Goal: Task Accomplishment & Management: Manage account settings

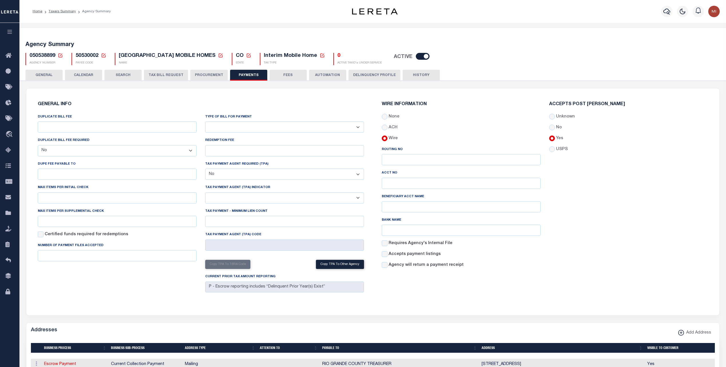
select select "false"
click at [168, 75] on button "TAX BILL REQUEST" at bounding box center [166, 75] width 44 height 11
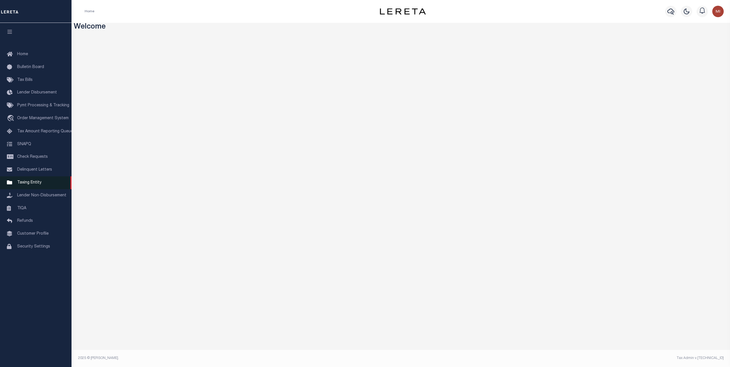
click at [33, 185] on span "Taxing Entity" at bounding box center [29, 183] width 24 height 4
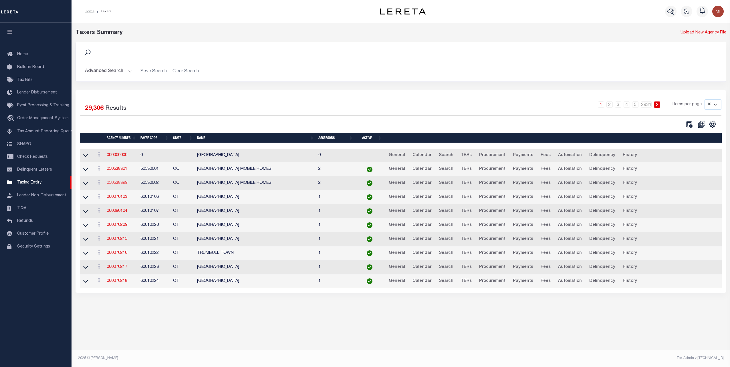
click at [117, 182] on link "050538899" at bounding box center [117, 183] width 21 height 4
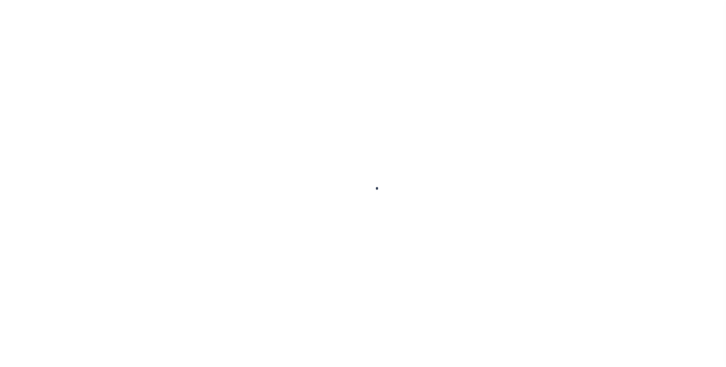
select select
checkbox input "false"
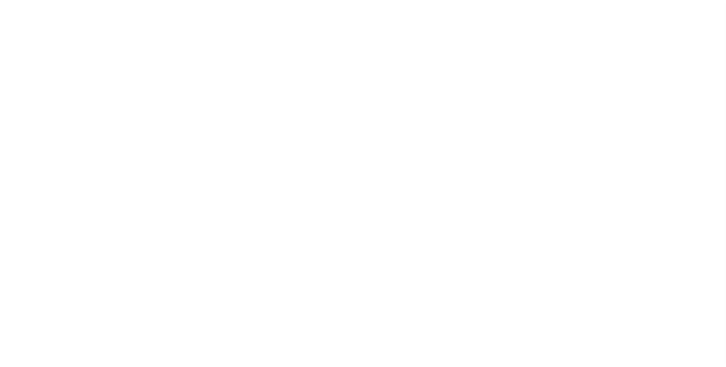
checkbox input "false"
type input "810500000"
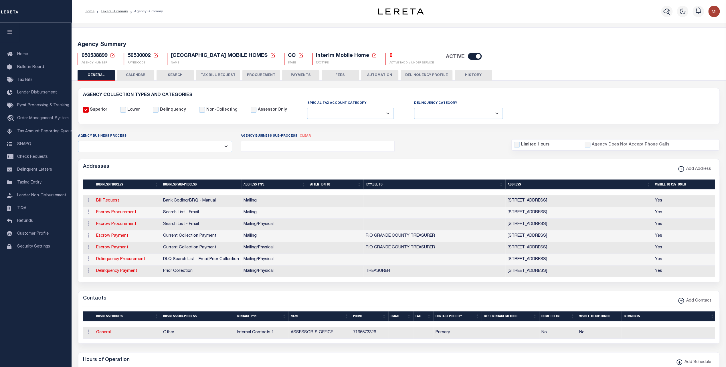
click at [211, 75] on button "TAX BILL REQUEST" at bounding box center [218, 75] width 44 height 11
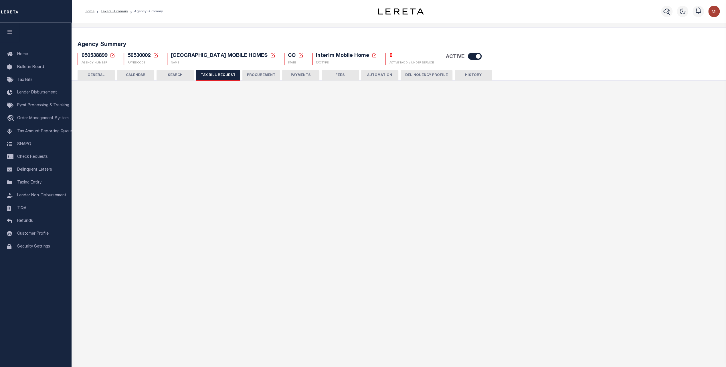
select select "27"
checkbox input "false"
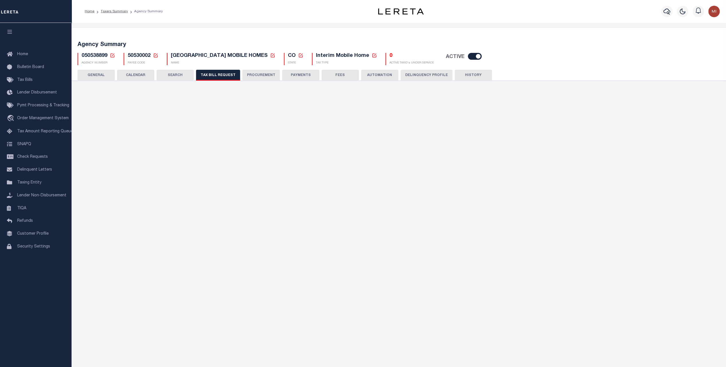
select select "22"
select select "false"
select select
select select "7803021001"
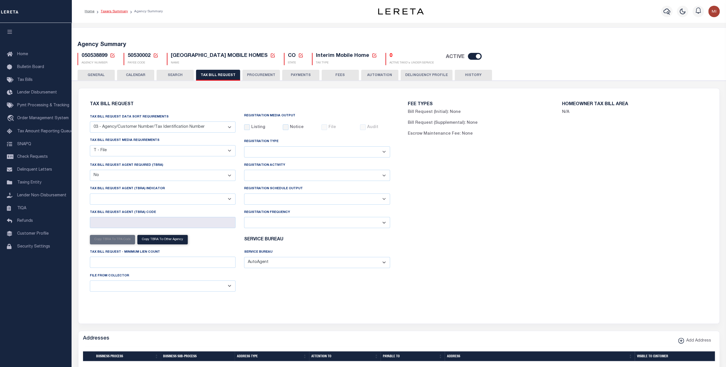
click at [116, 11] on link "Taxers Summary" at bounding box center [114, 11] width 27 height 3
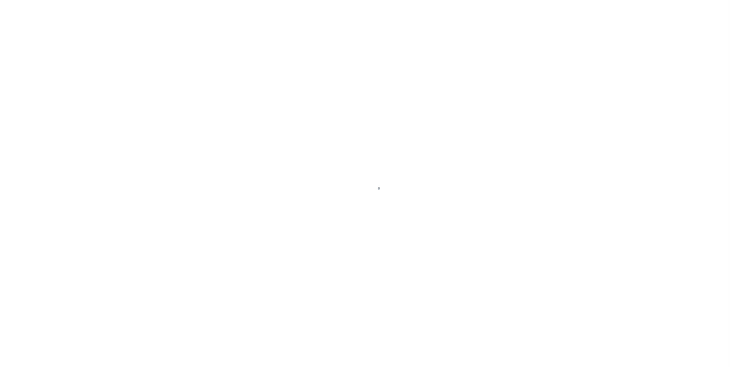
select select
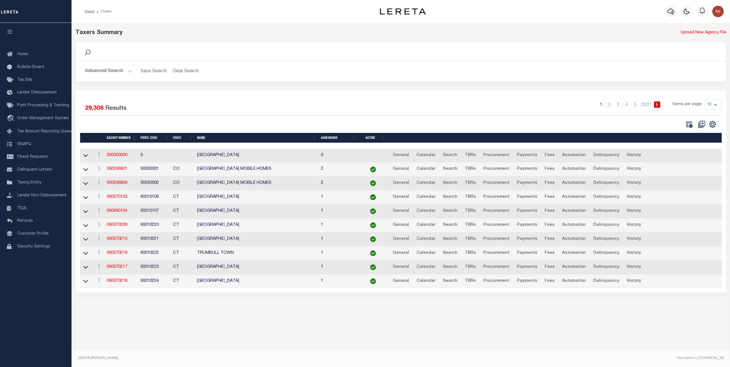
click at [131, 72] on button "Advanced Search" at bounding box center [108, 71] width 47 height 11
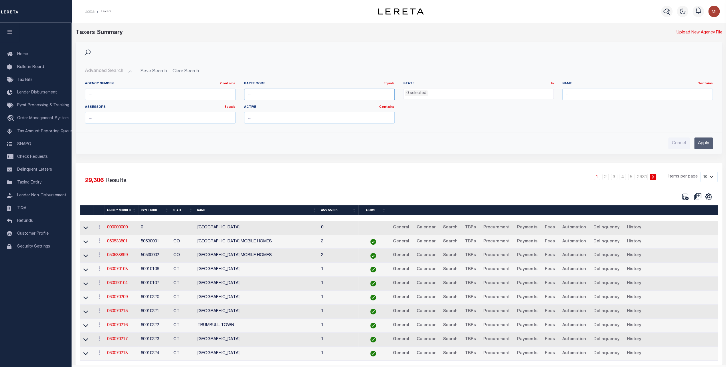
click at [326, 94] on input "number" at bounding box center [319, 95] width 150 height 12
paste input "4811310009"
type input "4811310009"
click at [697, 143] on input "Apply" at bounding box center [703, 144] width 19 height 12
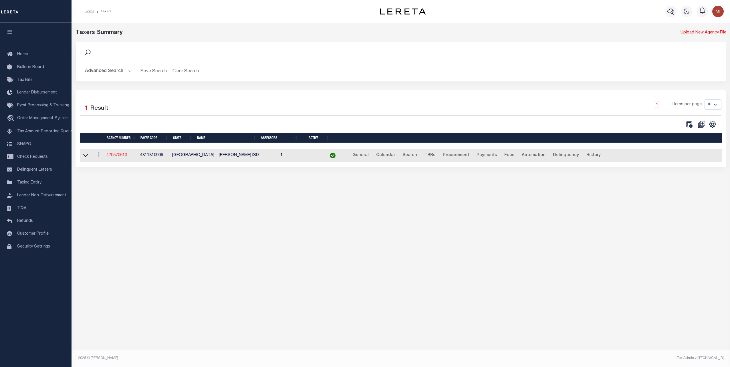
click at [116, 156] on link "420570613" at bounding box center [116, 155] width 21 height 4
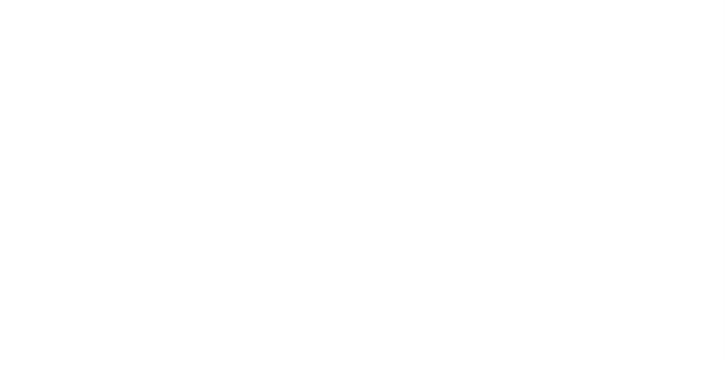
select select
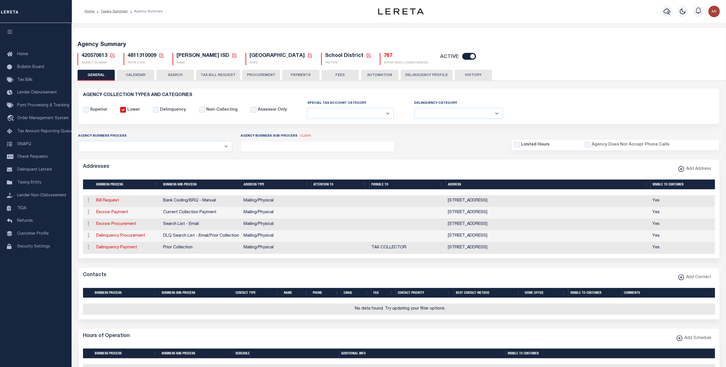
click at [230, 75] on button "TAX BILL REQUEST" at bounding box center [218, 75] width 44 height 11
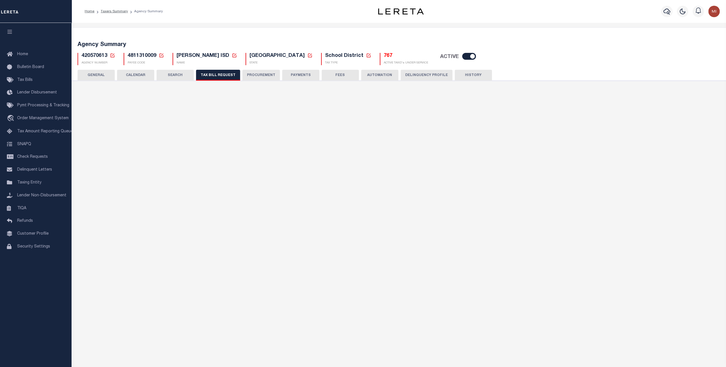
select select "28"
select select "22"
select select "true"
select select "9"
select select "1"
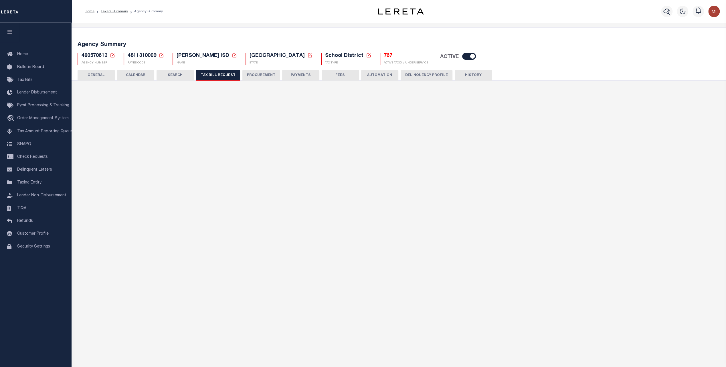
type input "670"
select select
select select "4800143003"
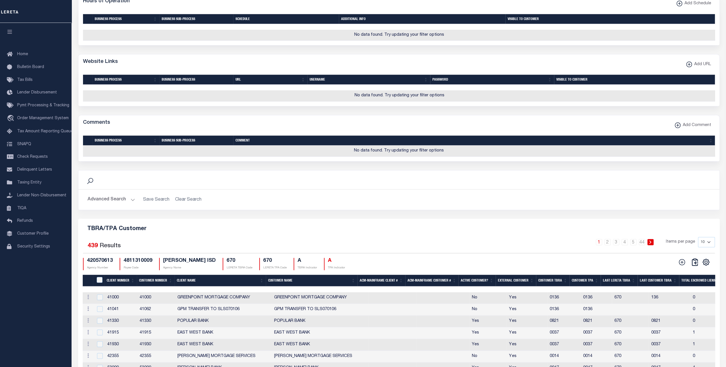
scroll to position [584, 0]
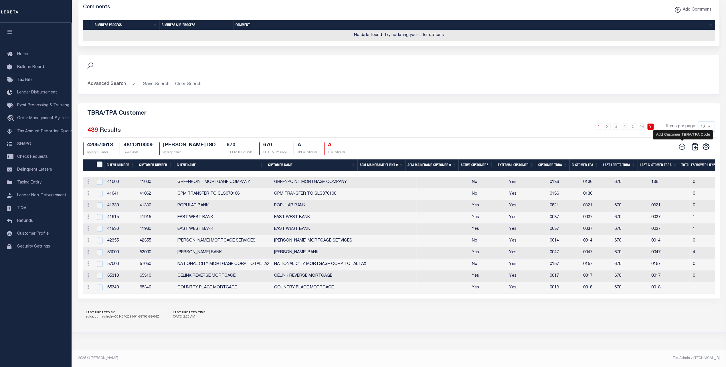
click at [683, 150] on icon at bounding box center [681, 146] width 7 height 7
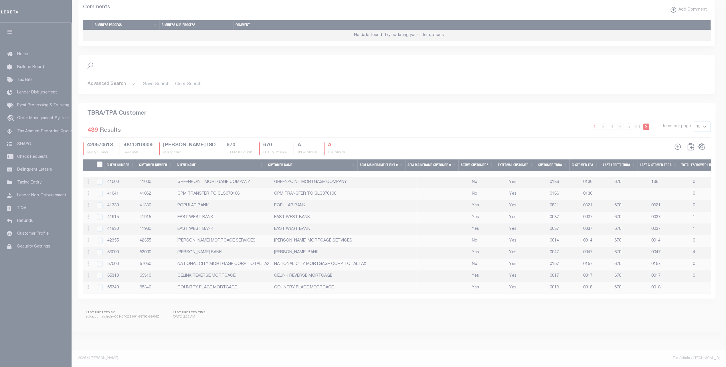
scroll to position [569, 0]
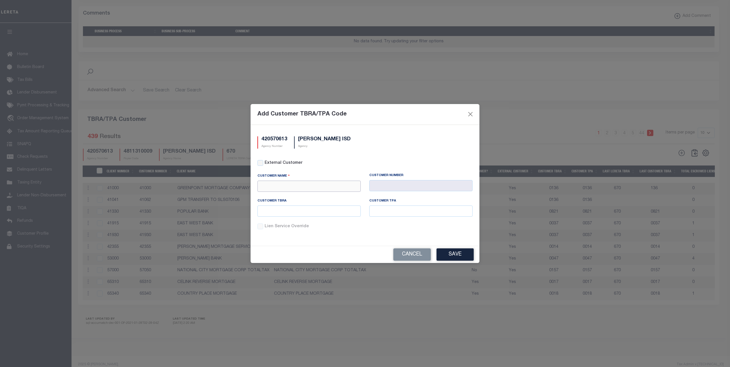
click at [276, 187] on input "text" at bounding box center [308, 186] width 103 height 11
type input "P"
click at [261, 162] on input "External Customer" at bounding box center [260, 163] width 6 height 6
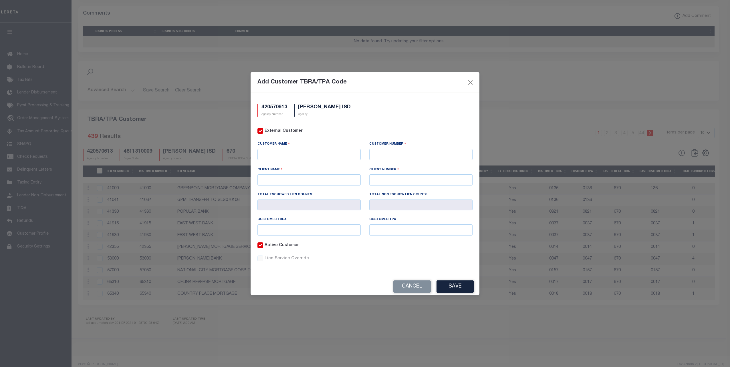
click at [260, 132] on input "External Customer" at bounding box center [260, 131] width 6 height 6
checkbox input "false"
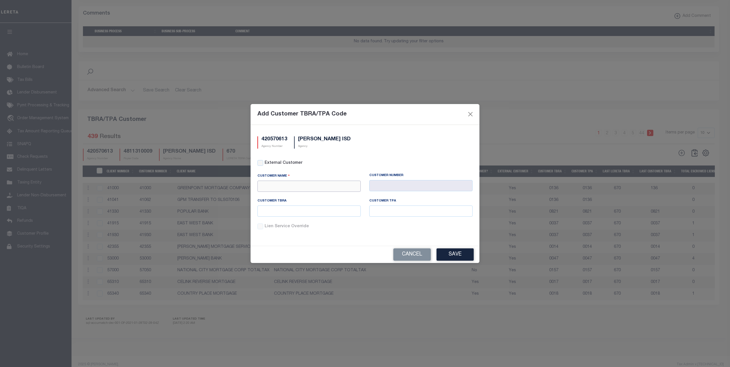
click at [284, 186] on input "text" at bounding box center [308, 186] width 103 height 11
type input "P"
click at [284, 195] on div "Provident Bank" at bounding box center [309, 196] width 103 height 9
type input "Provident Bank"
type input "2243"
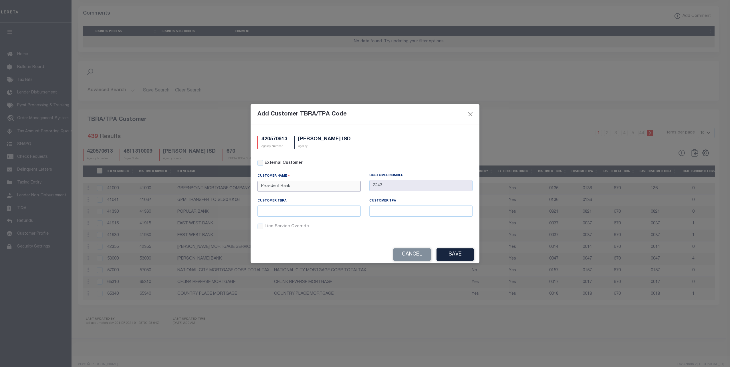
type input "Provident Bank"
click at [313, 211] on input "text" at bounding box center [308, 211] width 103 height 11
click at [304, 211] on input "text" at bounding box center [308, 211] width 103 height 11
type input "999"
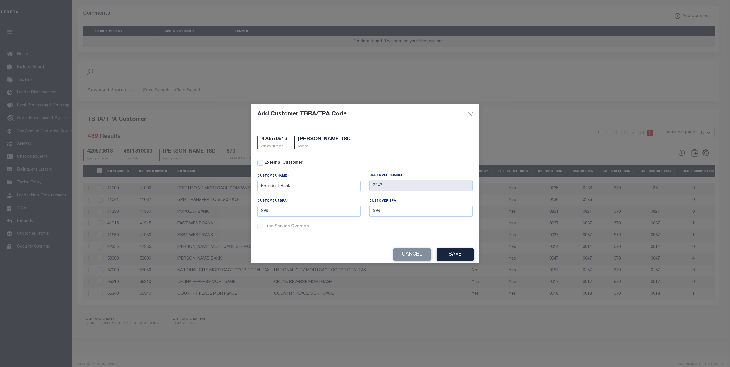
click at [340, 239] on div "External Customer Customer Name Provident Bank Customer Number 2243 Customer TB…" at bounding box center [365, 199] width 224 height 79
click at [452, 253] on button "Save" at bounding box center [455, 255] width 37 height 12
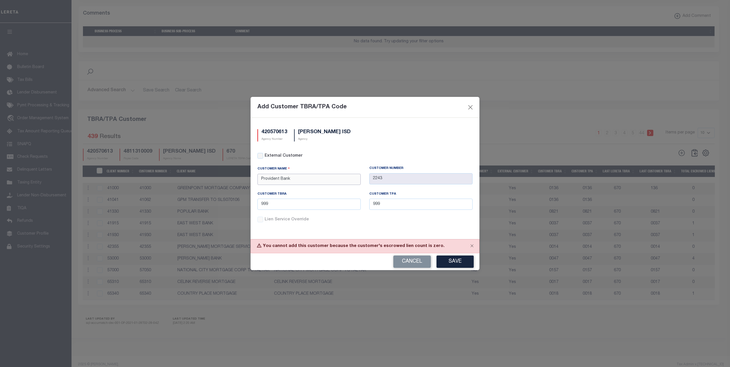
click at [299, 179] on input "Provident Bank" at bounding box center [308, 179] width 103 height 11
drag, startPoint x: 299, startPoint y: 179, endPoint x: 256, endPoint y: 181, distance: 43.3
click at [256, 181] on div "Customer Name Provident Bank" at bounding box center [309, 178] width 112 height 25
type input "P"
type input "G"
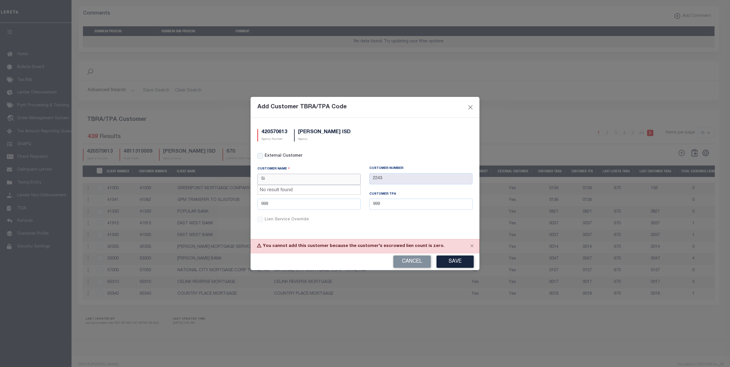
type input "S"
type input "C"
type input "COUNTRY"
click at [314, 165] on div "External Customer" at bounding box center [365, 159] width 224 height 13
drag, startPoint x: 302, startPoint y: 179, endPoint x: 241, endPoint y: 179, distance: 61.5
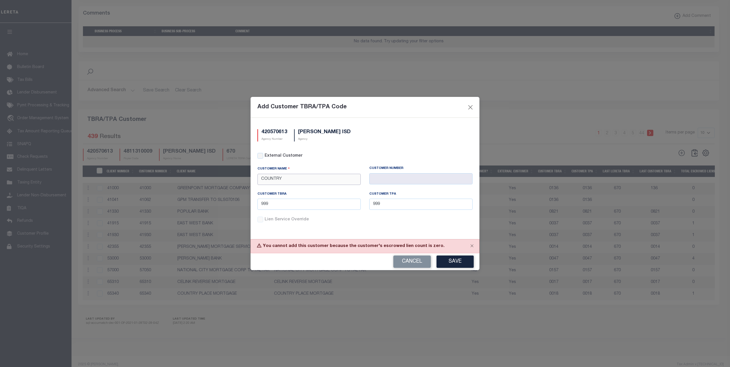
click at [241, 179] on div "Add Customer TBRA/TPA Code 420570613 Agency Number RICHARDSON ISD Agency Extern…" at bounding box center [365, 183] width 730 height 367
click at [277, 225] on div "AFCU" at bounding box center [309, 225] width 103 height 9
type input "AFCU"
type input "1095"
type input "AFCU"
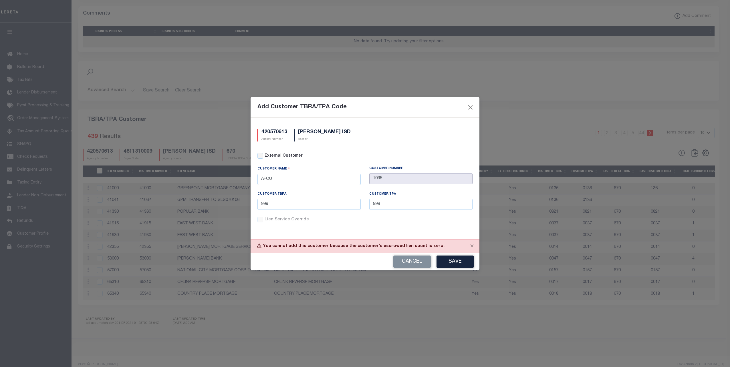
drag, startPoint x: 387, startPoint y: 178, endPoint x: 370, endPoint y: 180, distance: 16.7
click at [370, 180] on input "1095" at bounding box center [420, 178] width 103 height 11
click at [458, 257] on button "Save" at bounding box center [455, 262] width 37 height 12
click at [409, 258] on button "Cancel" at bounding box center [411, 262] width 37 height 12
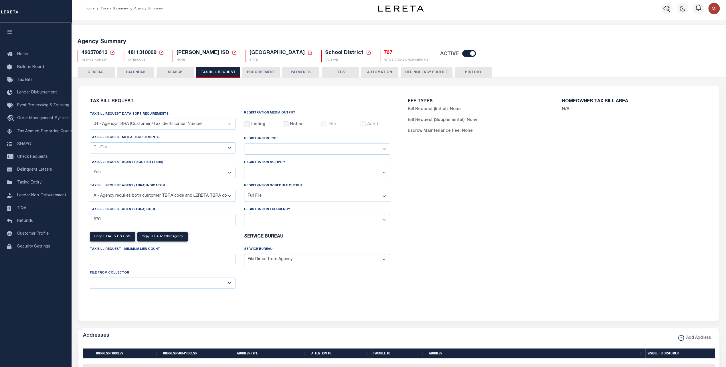
scroll to position [0, 0]
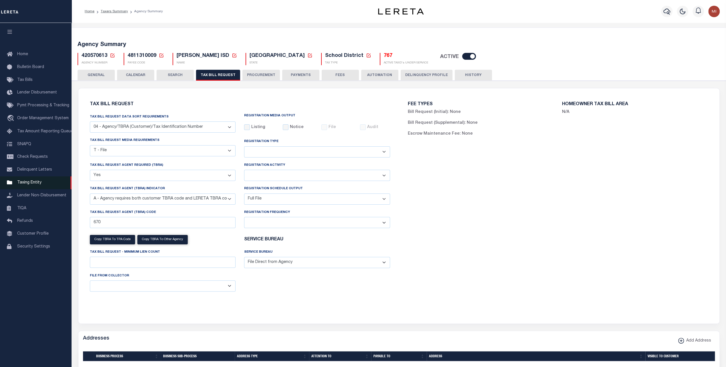
click at [29, 183] on link "Taxing Entity" at bounding box center [36, 183] width 72 height 13
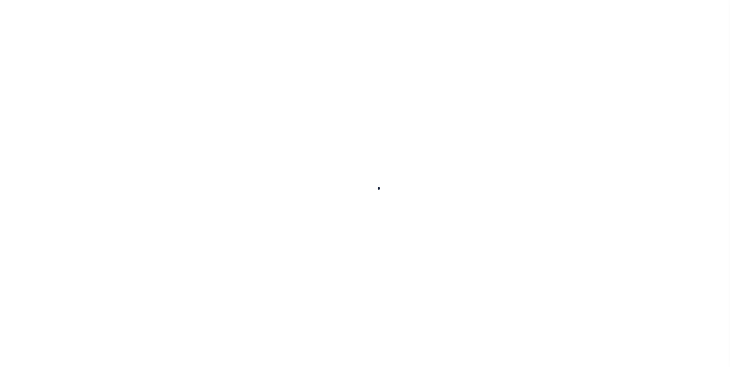
select select
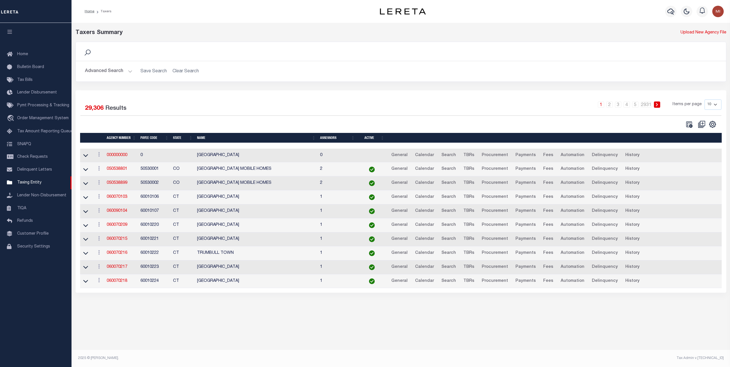
click at [118, 72] on button "Advanced Search" at bounding box center [108, 71] width 47 height 11
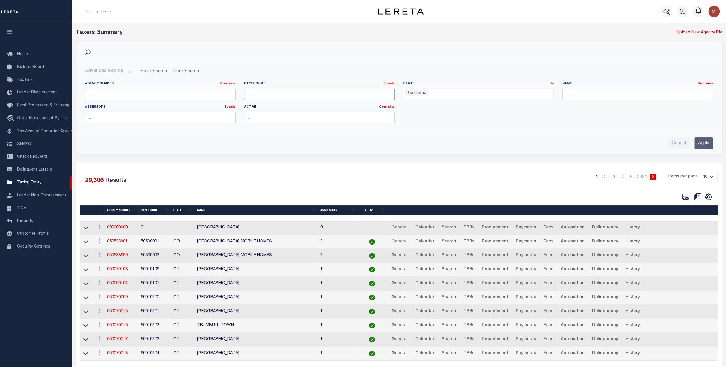
click at [317, 94] on input "number" at bounding box center [319, 95] width 150 height 12
paste input "3608716008"
type input "3608716008"
click at [700, 142] on input "Apply" at bounding box center [703, 144] width 19 height 12
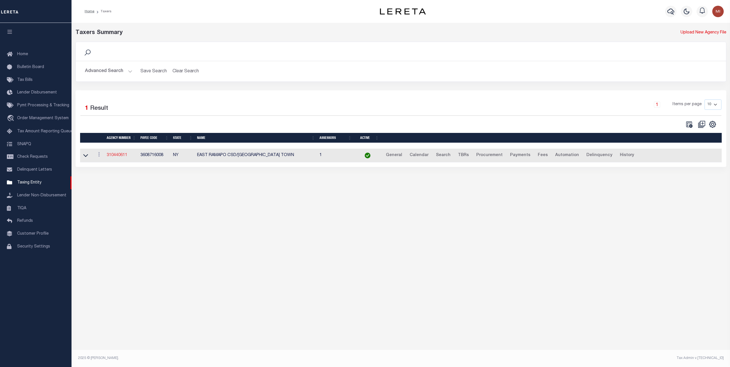
click at [120, 156] on link "310440611" at bounding box center [117, 155] width 21 height 4
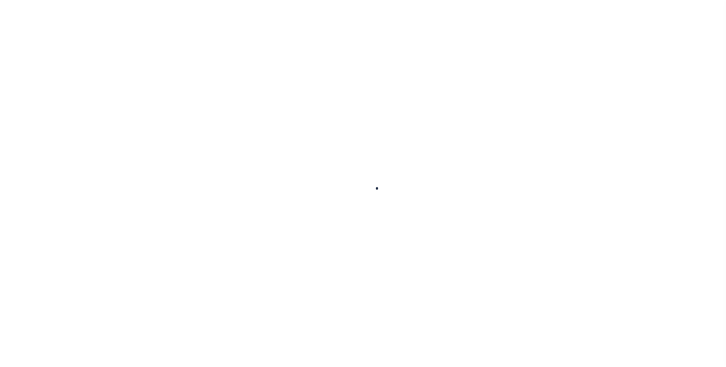
select select
checkbox input "false"
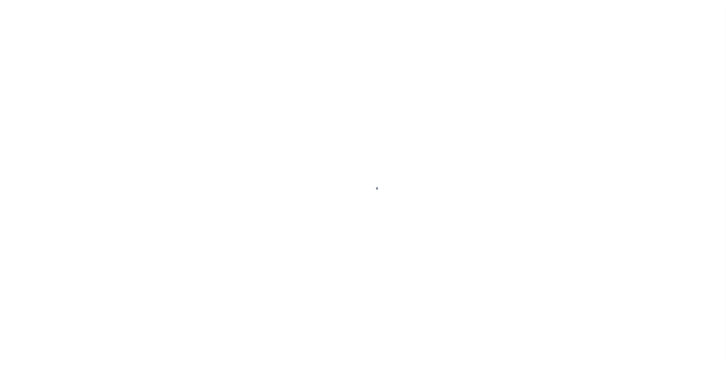
checkbox input "false"
type input "3608716008"
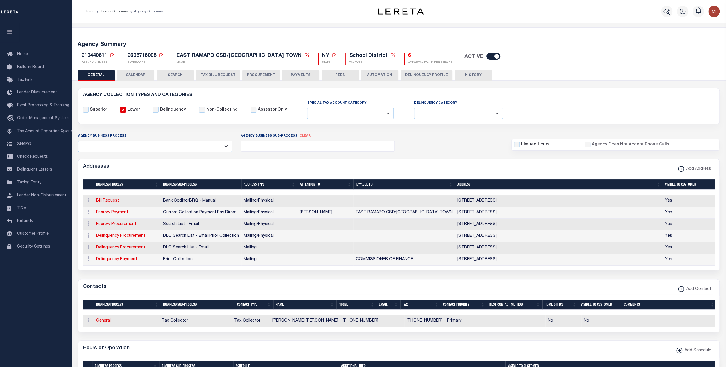
click at [208, 76] on button "TAX BILL REQUEST" at bounding box center [218, 75] width 44 height 11
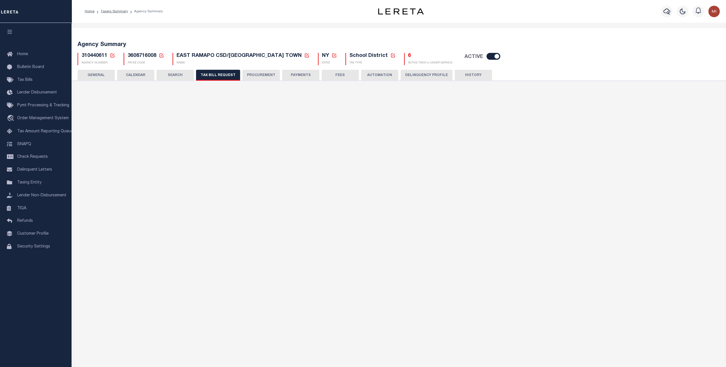
checkbox input "false"
select select "20"
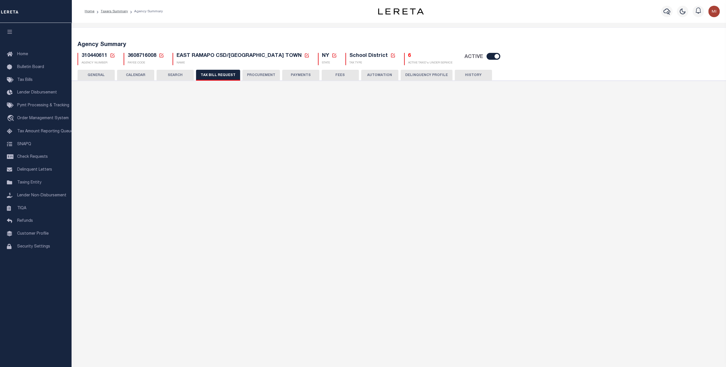
select select "true"
select select "9"
type input "70"
select select
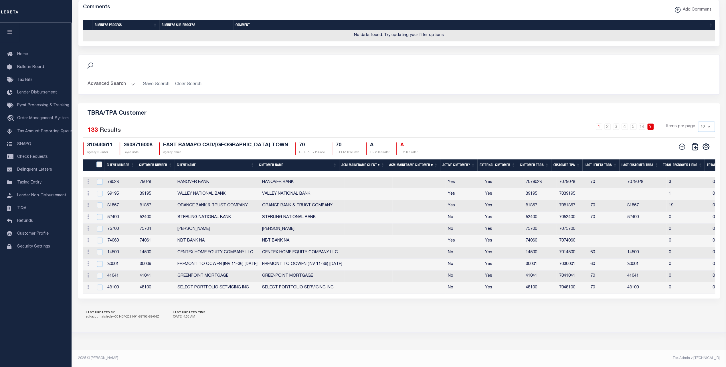
scroll to position [590, 0]
click at [681, 145] on icon at bounding box center [682, 147] width 6 height 6
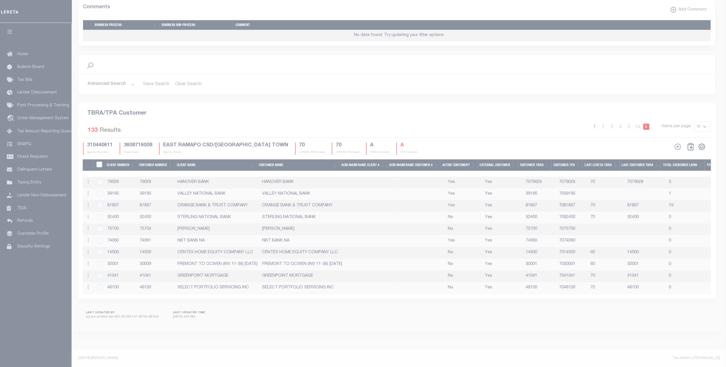
scroll to position [575, 0]
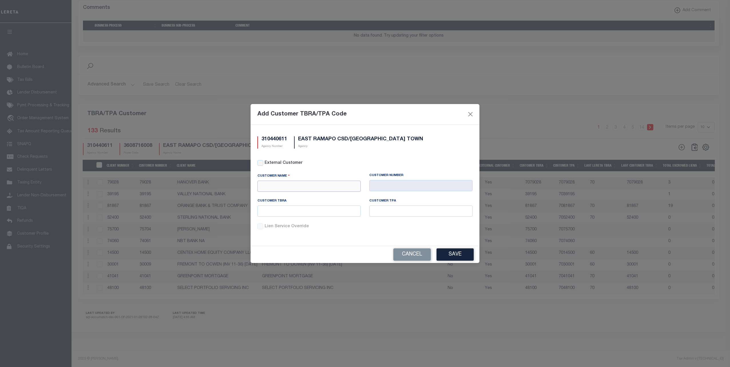
click at [288, 186] on input "text" at bounding box center [308, 186] width 103 height 11
click at [285, 197] on div "Renovo Financial" at bounding box center [309, 196] width 103 height 9
type input "Renovo Financial"
type input "2241"
type input "Renovo Financial"
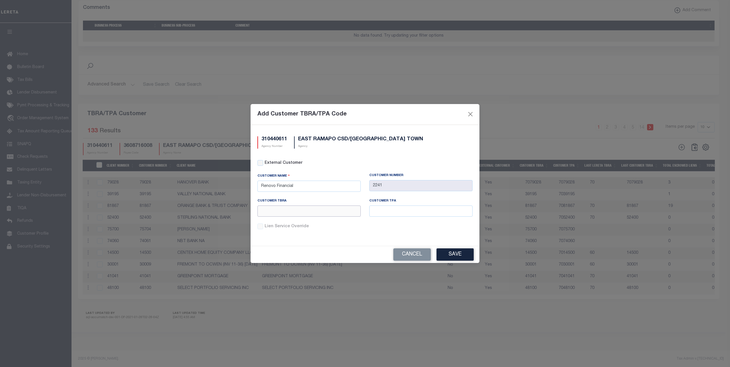
click at [322, 213] on input "text" at bounding box center [308, 211] width 103 height 11
type input "7"
type input "2241"
type input "702241"
click at [459, 255] on button "Save" at bounding box center [455, 255] width 37 height 12
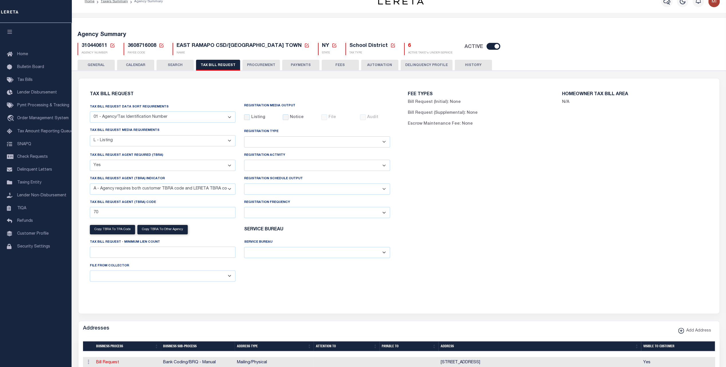
scroll to position [0, 0]
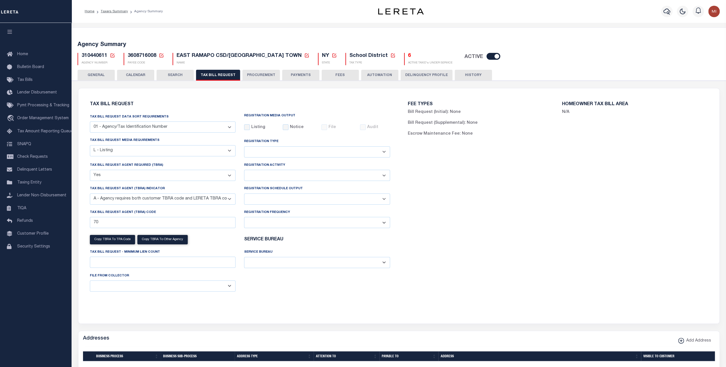
click at [473, 70] on button "HISTORY" at bounding box center [473, 75] width 37 height 11
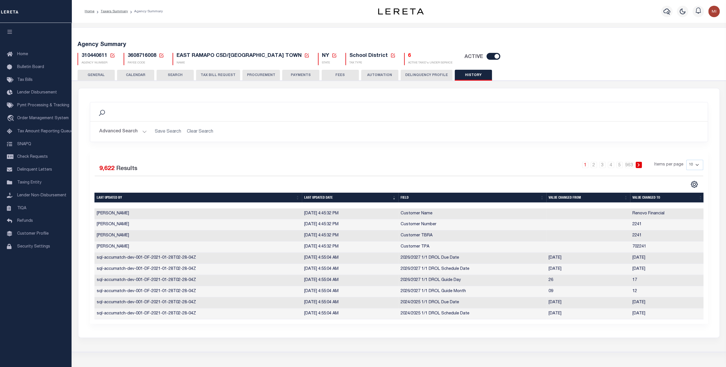
click at [100, 73] on button "GENERAL" at bounding box center [96, 75] width 37 height 11
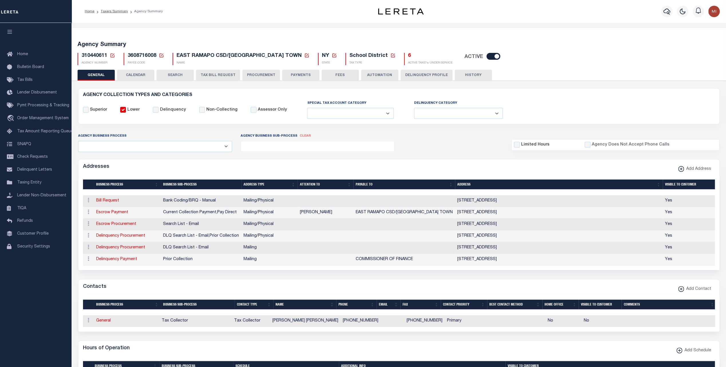
drag, startPoint x: 207, startPoint y: 78, endPoint x: 211, endPoint y: 75, distance: 4.5
click at [209, 76] on button "TAX BILL REQUEST" at bounding box center [218, 75] width 44 height 11
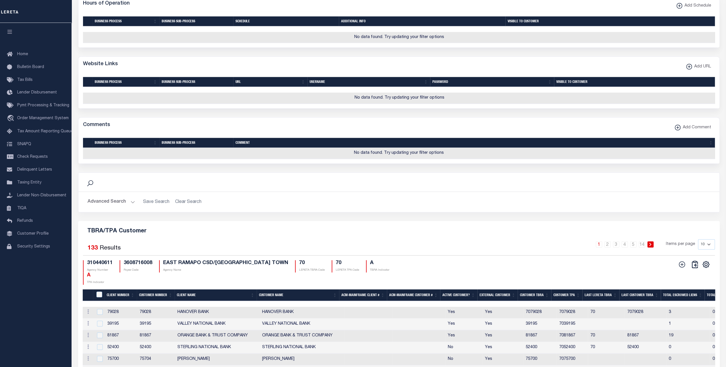
scroll to position [602, 0]
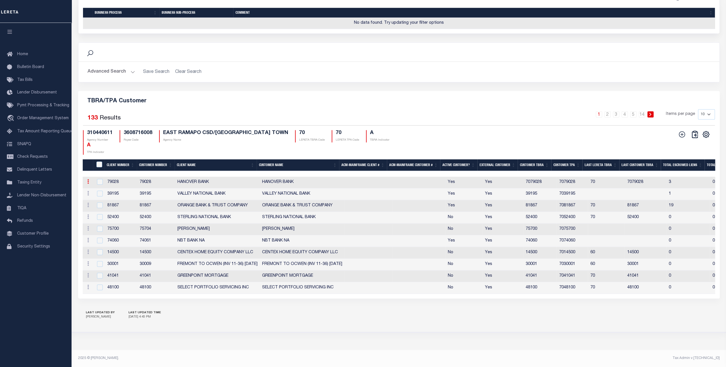
click at [88, 180] on icon at bounding box center [88, 181] width 2 height 5
click at [99, 201] on link "Delete" at bounding box center [98, 200] width 26 height 9
checkbox input "true"
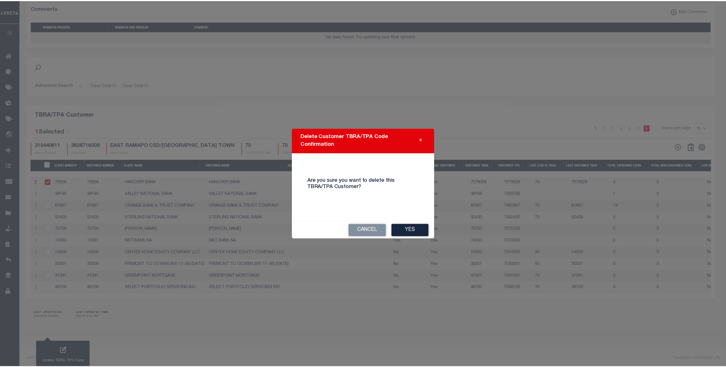
scroll to position [551, 0]
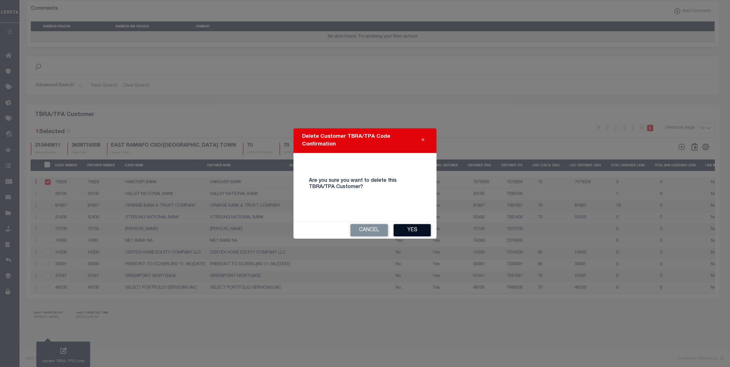
click at [411, 229] on button "Yes" at bounding box center [412, 230] width 37 height 12
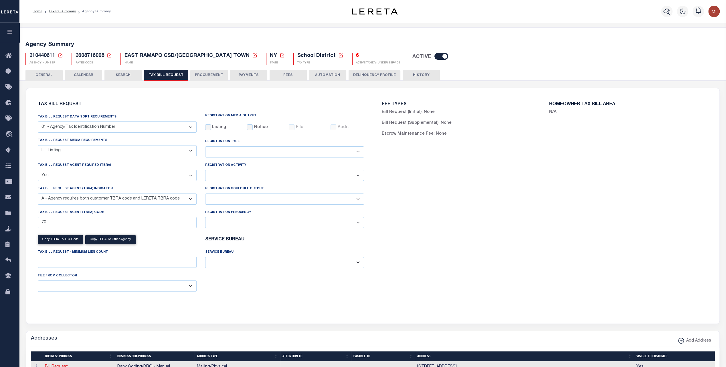
scroll to position [0, 0]
click at [415, 76] on button "HISTORY" at bounding box center [421, 75] width 37 height 11
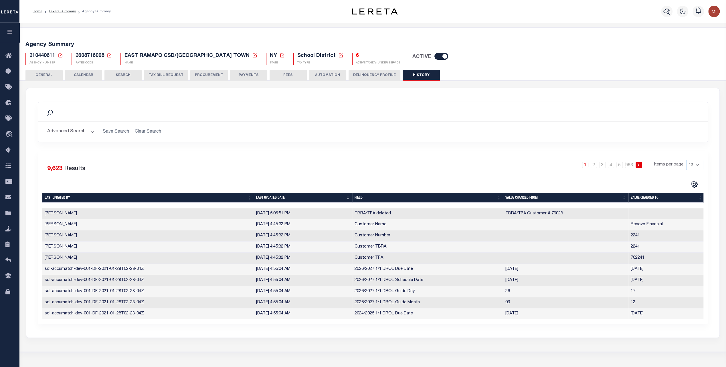
click at [29, 170] on div "Search Advanced Search Save Search Clear Search Is Is" at bounding box center [372, 212] width 693 height 249
click at [102, 96] on div "Search Advanced Search Save Search Clear Search Is Is" at bounding box center [372, 212] width 693 height 249
click at [306, 128] on h2 "Advanced Search Save Search Clear Search" at bounding box center [373, 131] width 660 height 11
